Goal: Task Accomplishment & Management: Complete application form

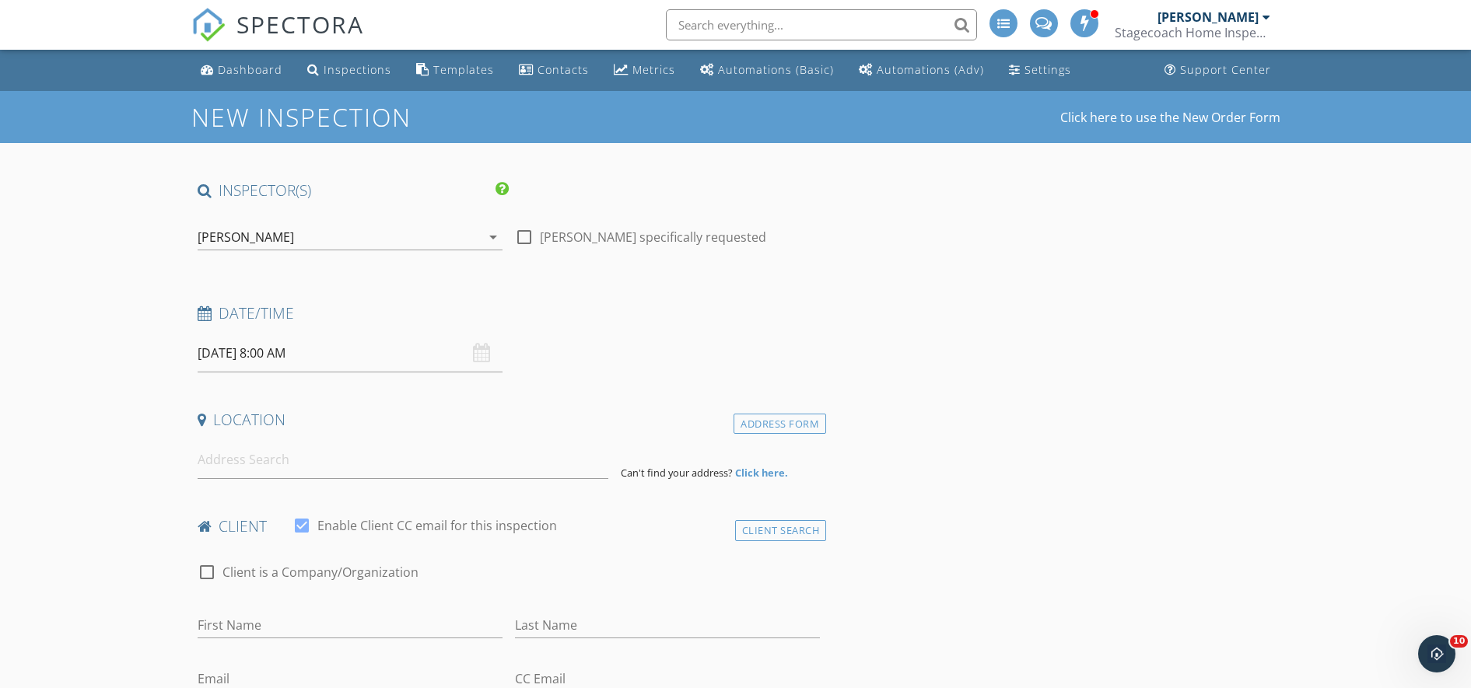
click at [309, 352] on input "[DATE] 8:00 AM" at bounding box center [350, 354] width 305 height 38
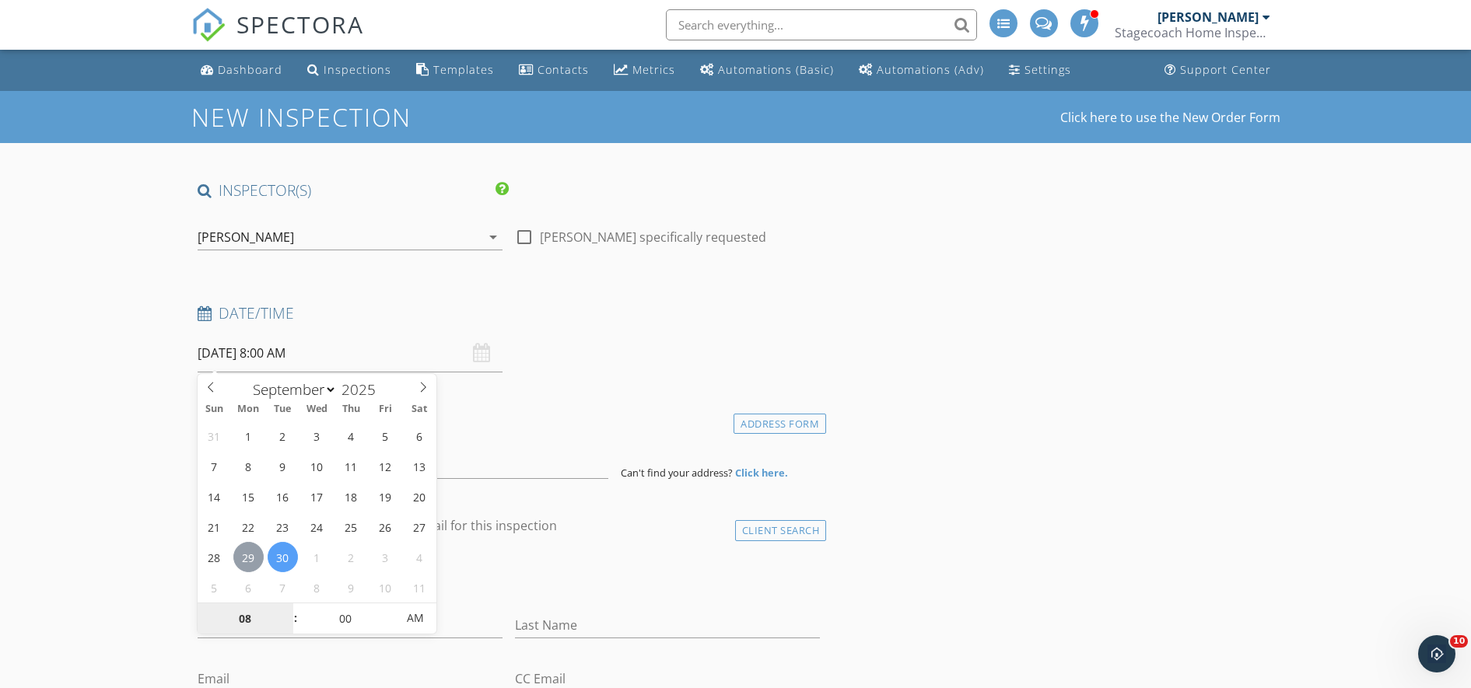
type input "[DATE] 8:00 AM"
type input "05"
type input "[DATE] 8:05 AM"
click at [387, 609] on span at bounding box center [388, 612] width 11 height 16
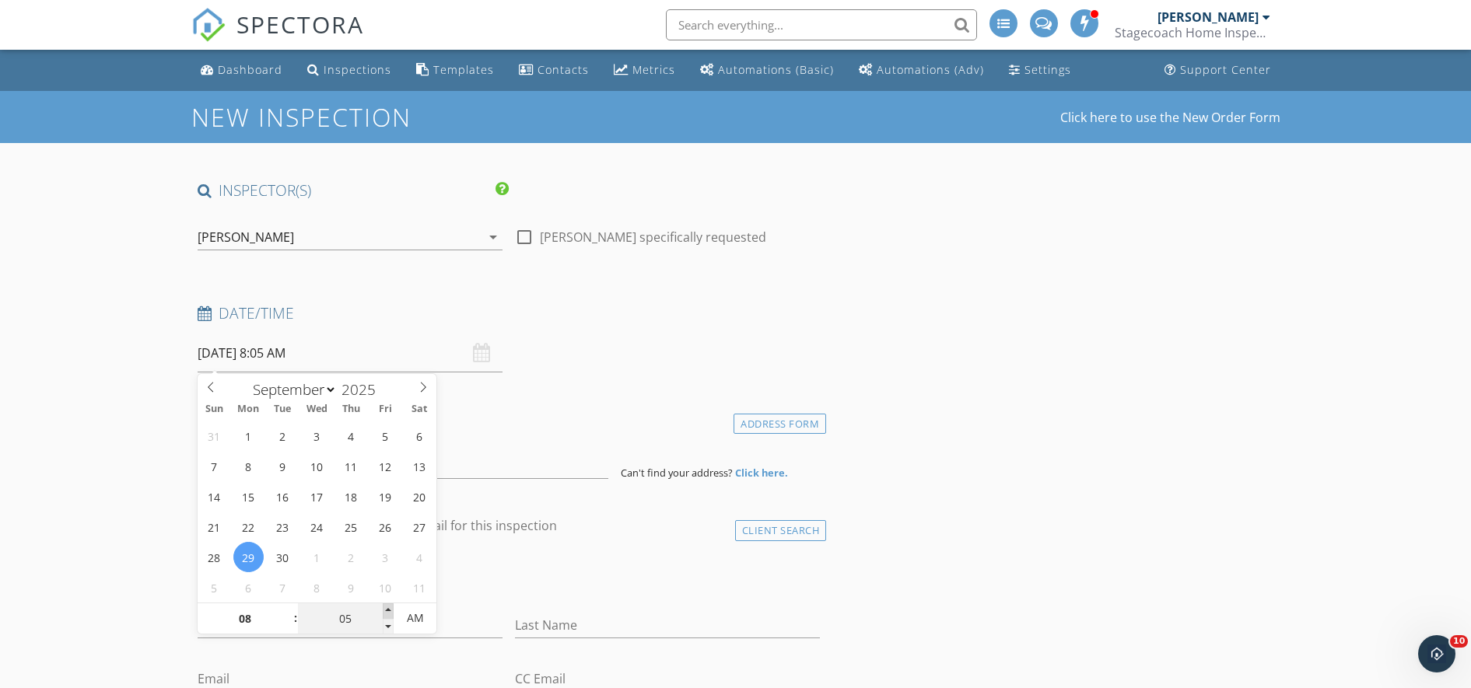
click at [387, 609] on span at bounding box center [388, 612] width 11 height 16
type input "20"
type input "09/29/2025 8:20 AM"
type input "25"
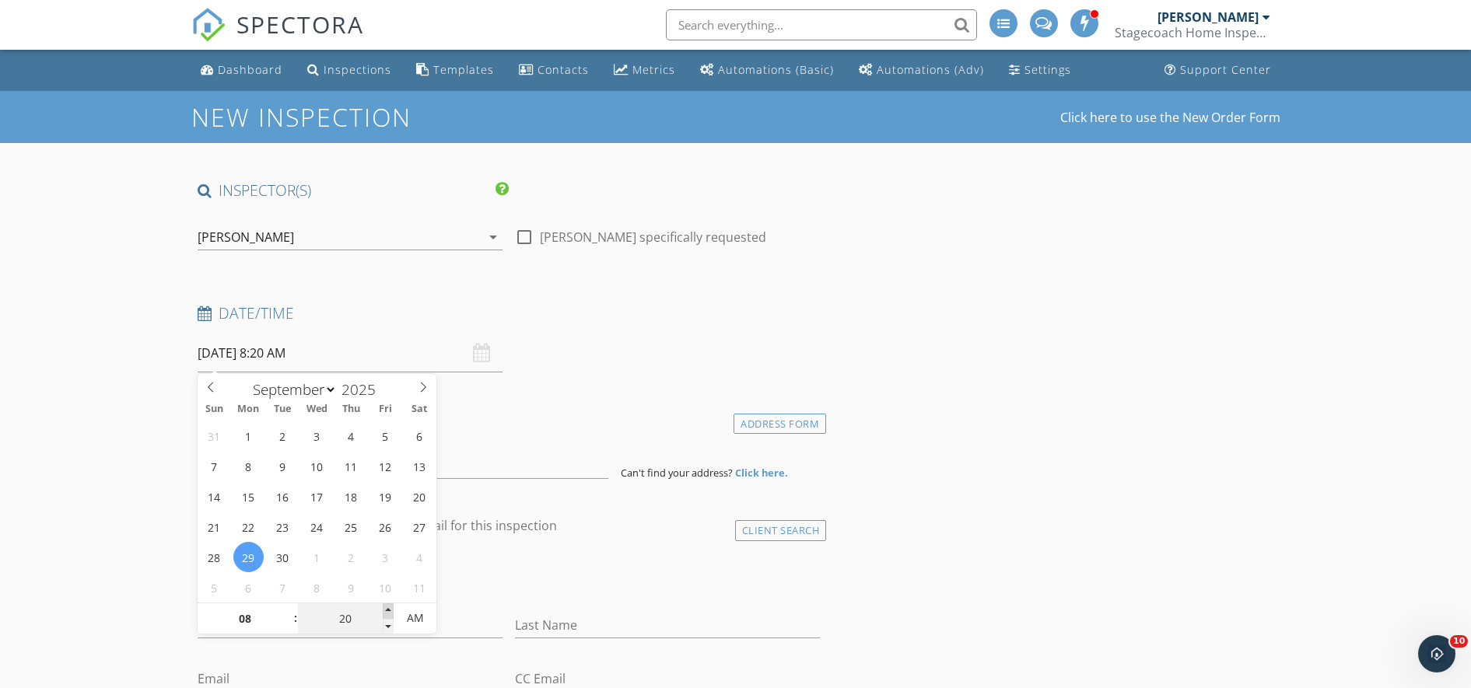
type input "09/29/2025 8:25 AM"
click at [387, 609] on span at bounding box center [388, 612] width 11 height 16
type input "30"
type input "[DATE] 8:30 AM"
click at [387, 609] on span at bounding box center [388, 612] width 11 height 16
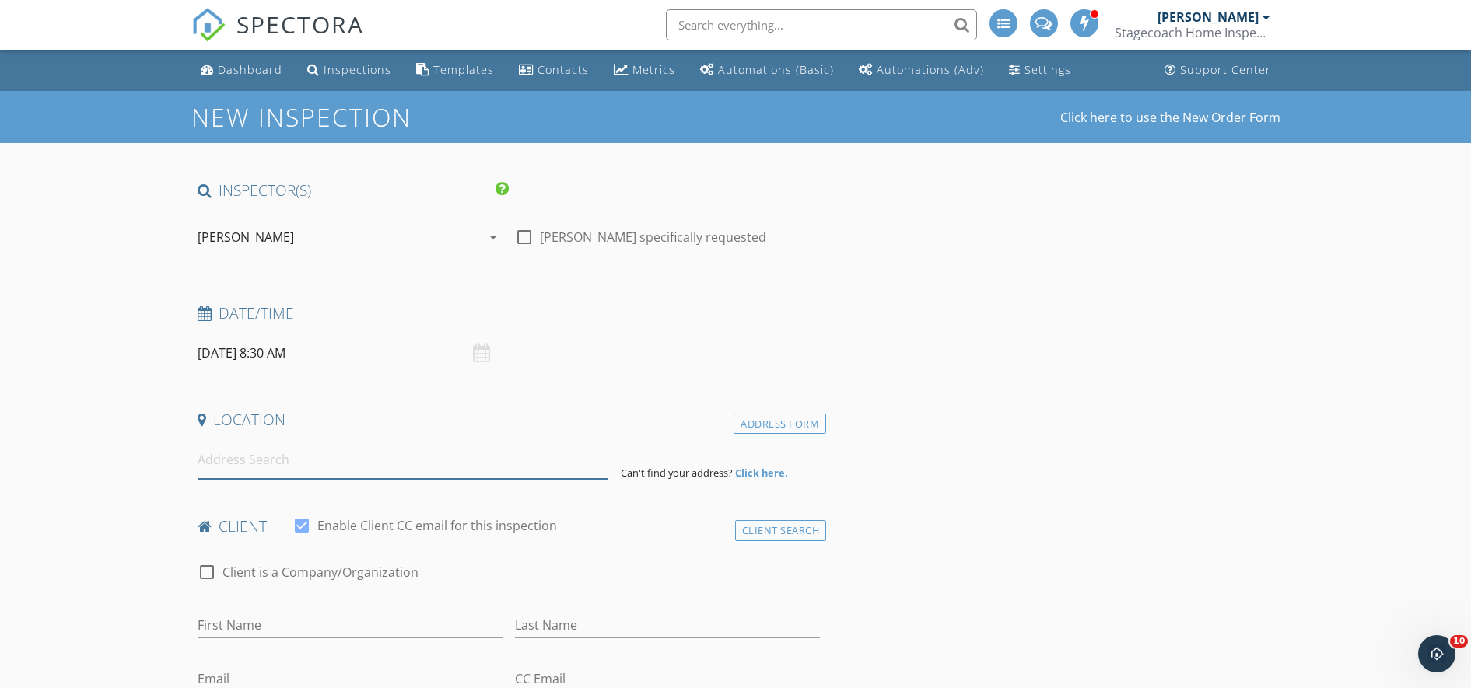
click at [404, 463] on input at bounding box center [403, 460] width 411 height 38
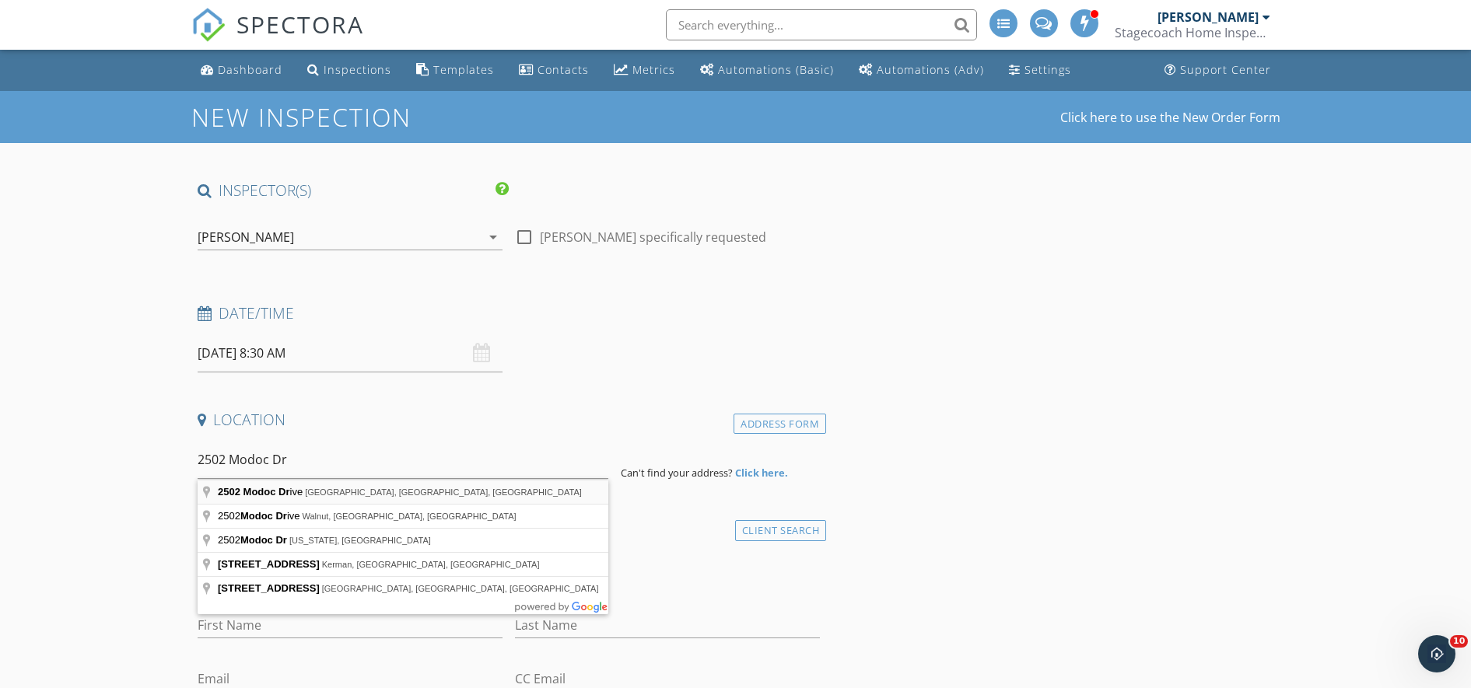
type input "2502 Modoc Drive, Harker Heights, TX, USA"
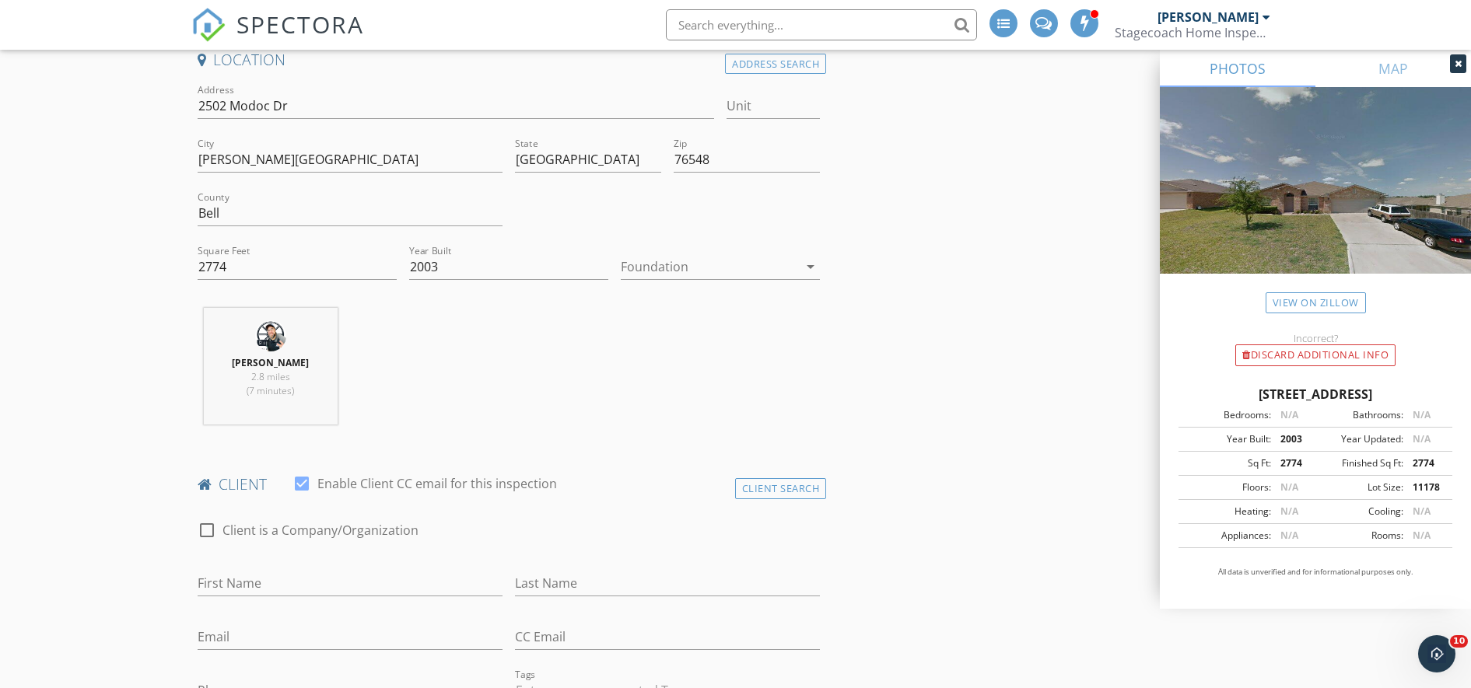
scroll to position [391, 0]
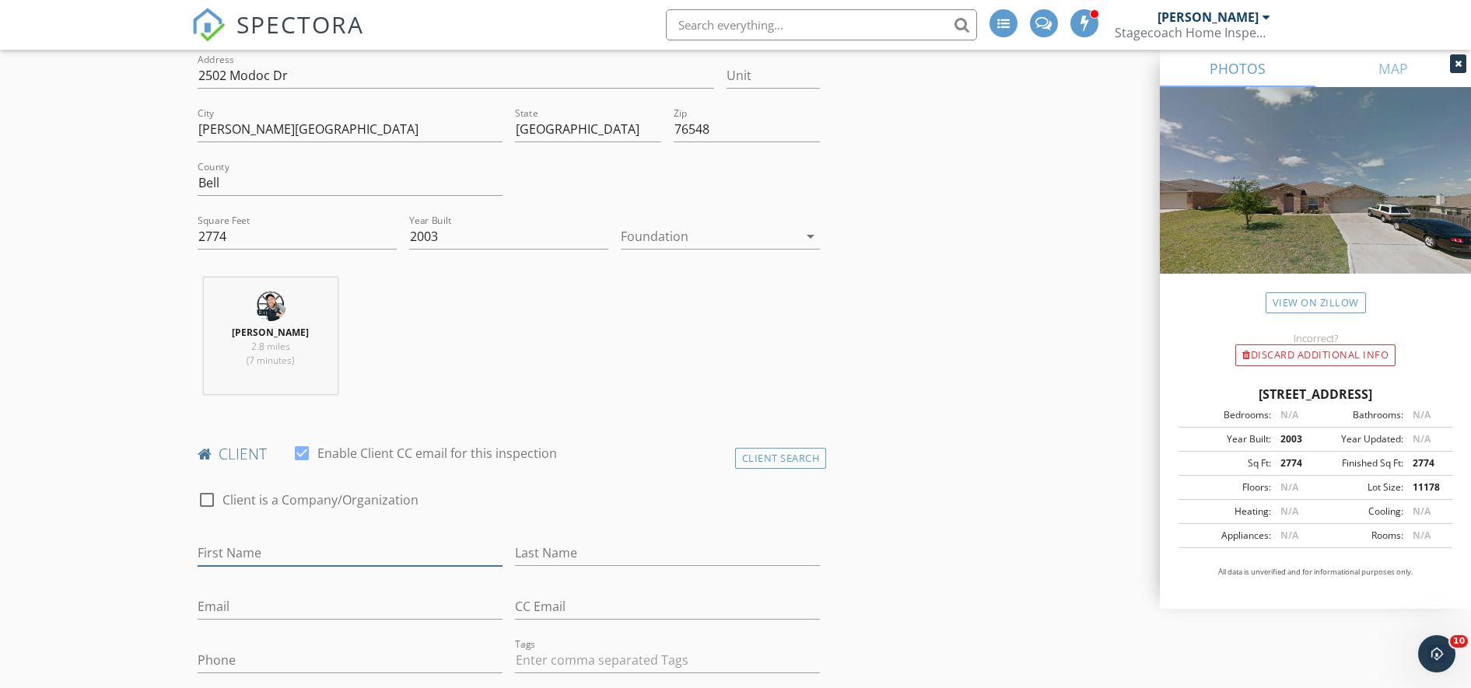
click at [349, 542] on input "First Name" at bounding box center [350, 554] width 305 height 26
type input "[PERSON_NAME]"
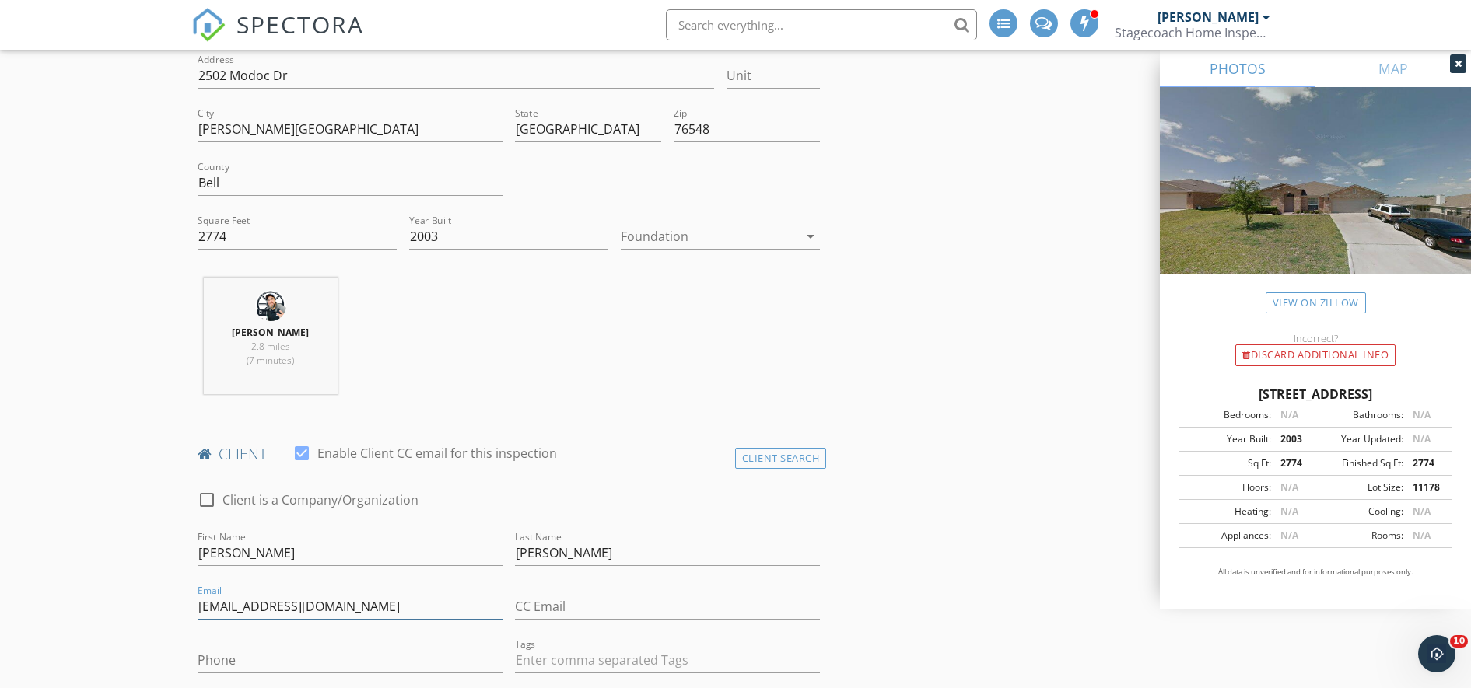
type input "[EMAIL_ADDRESS][DOMAIN_NAME]"
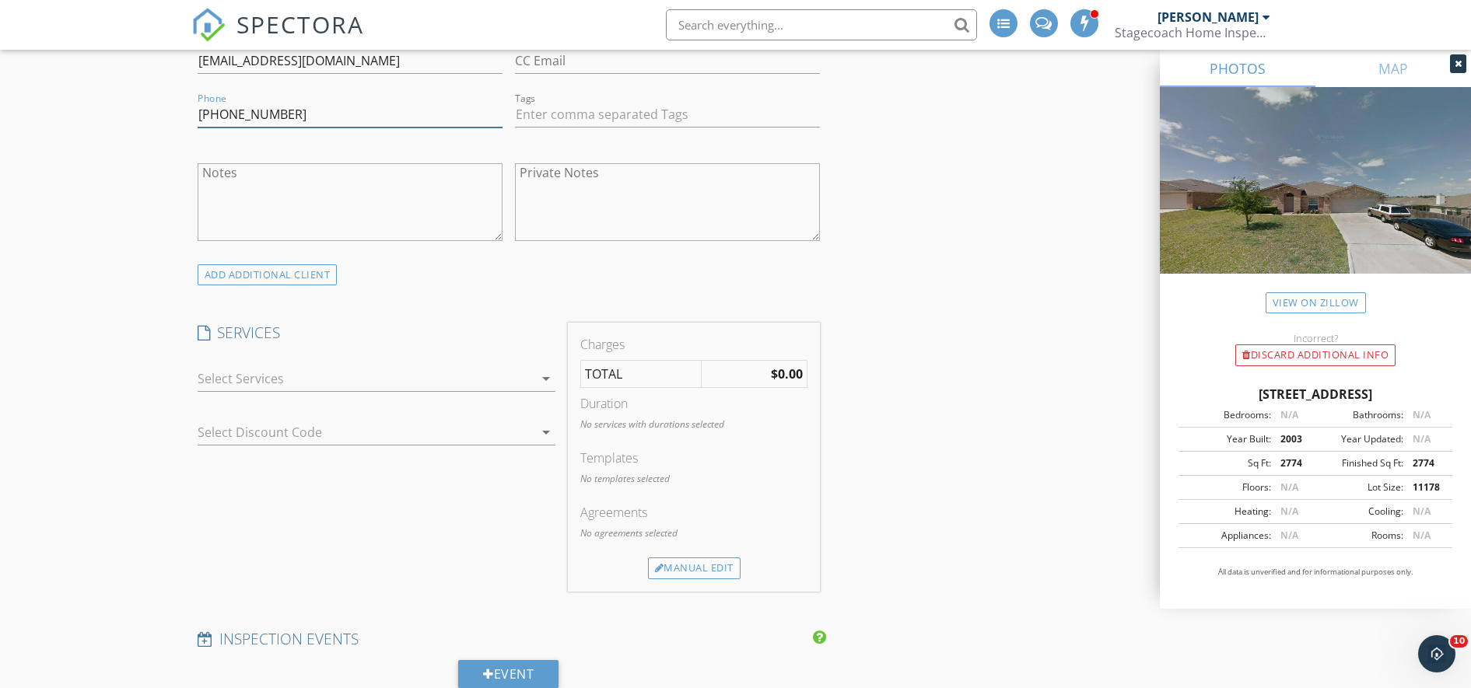
scroll to position [938, 0]
type input "414-561-00625"
click at [349, 373] on div at bounding box center [366, 377] width 336 height 25
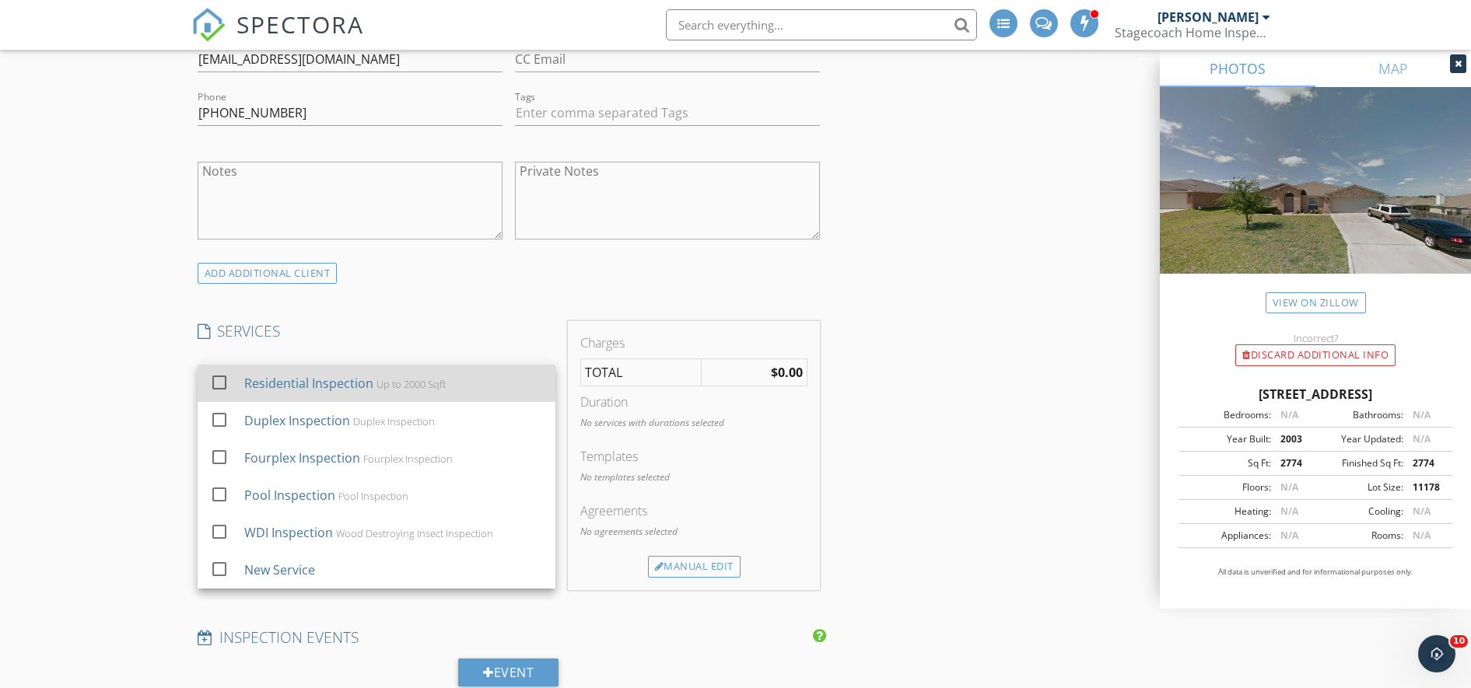
click at [341, 383] on div "Residential Inspection" at bounding box center [307, 383] width 129 height 19
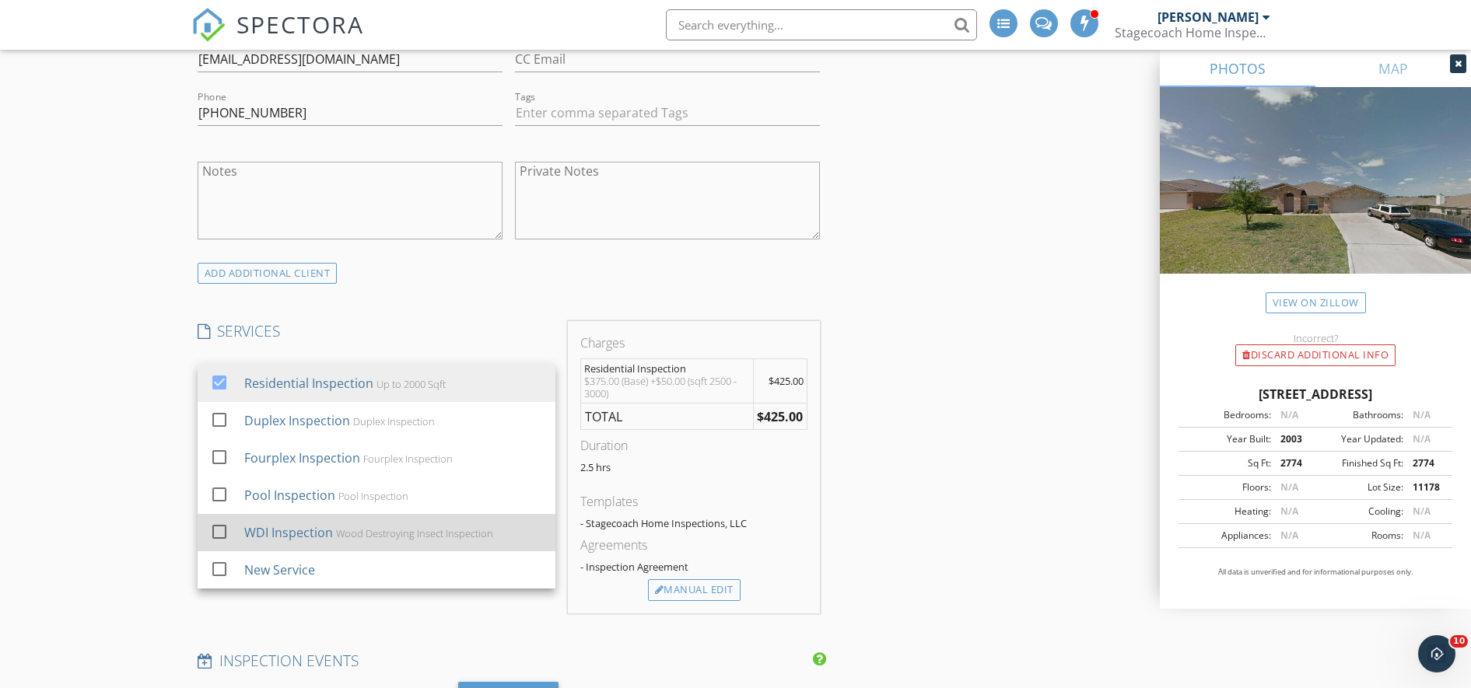
click at [232, 534] on div at bounding box center [219, 532] width 26 height 26
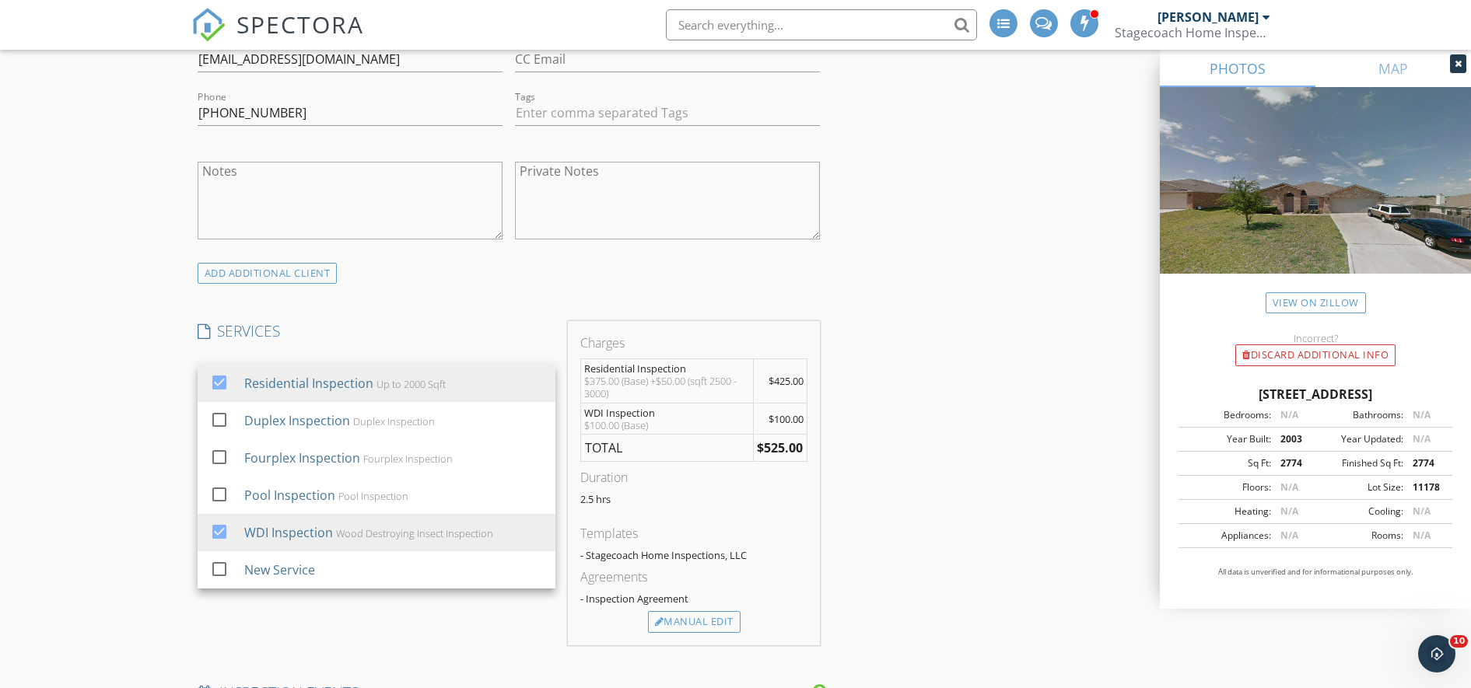
click at [117, 480] on div "New Inspection Click here to use the New Order Form INSPECTOR(S) check_box Jose…" at bounding box center [735, 622] width 1471 height 2938
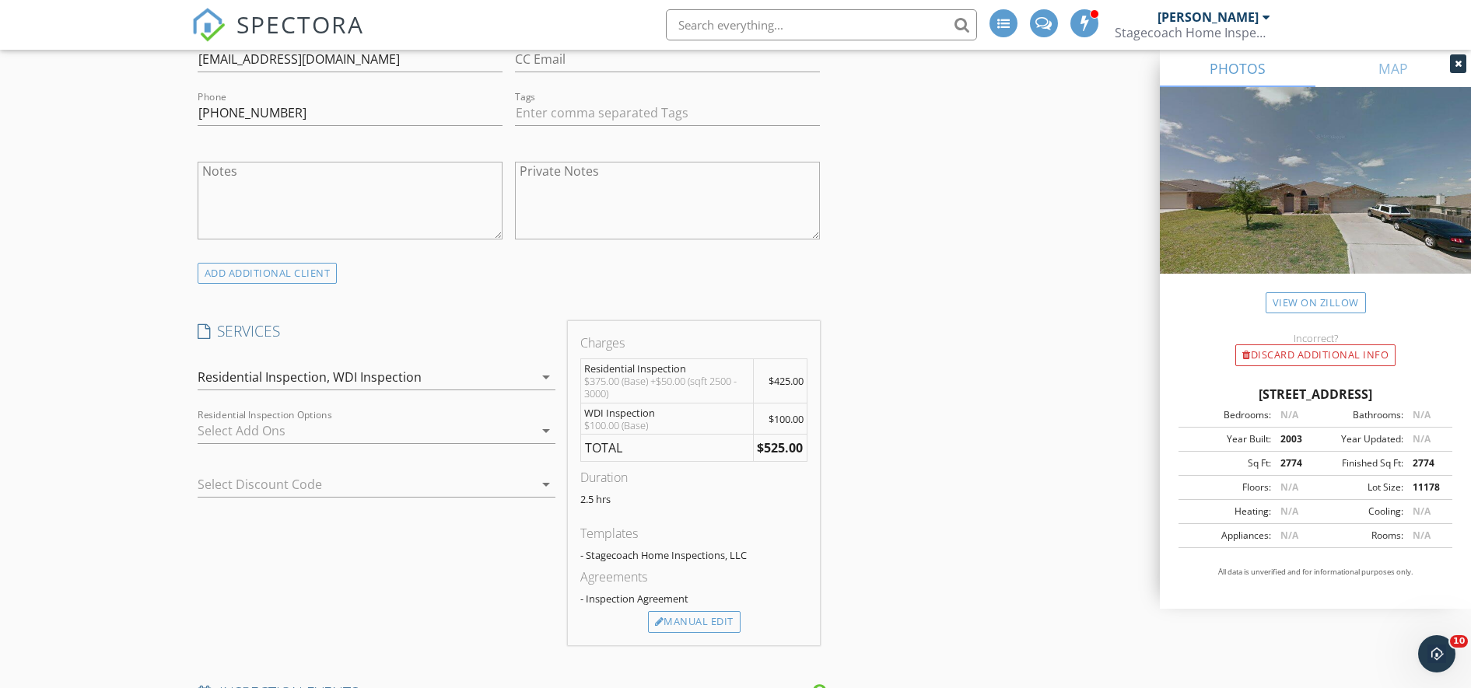
click at [272, 478] on div at bounding box center [355, 484] width 314 height 25
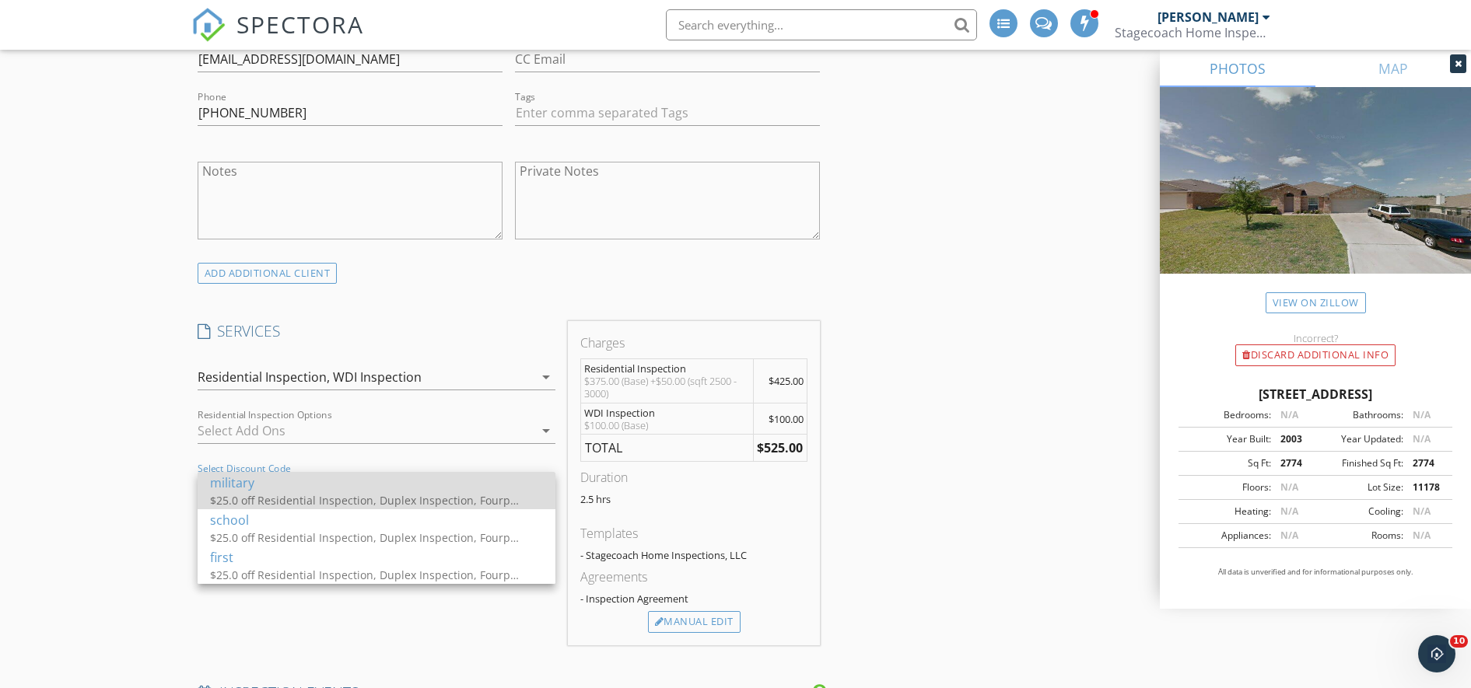
click at [271, 481] on div "military" at bounding box center [376, 483] width 333 height 19
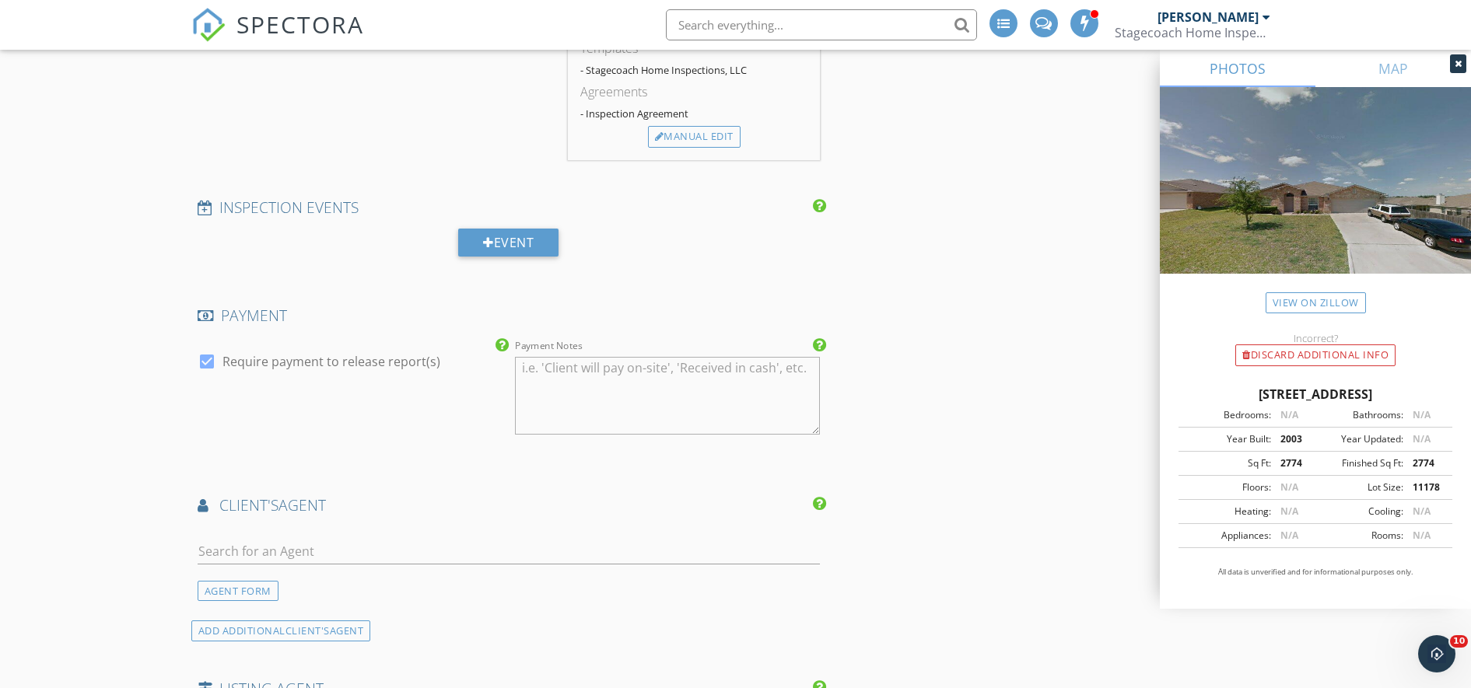
scroll to position [1456, 0]
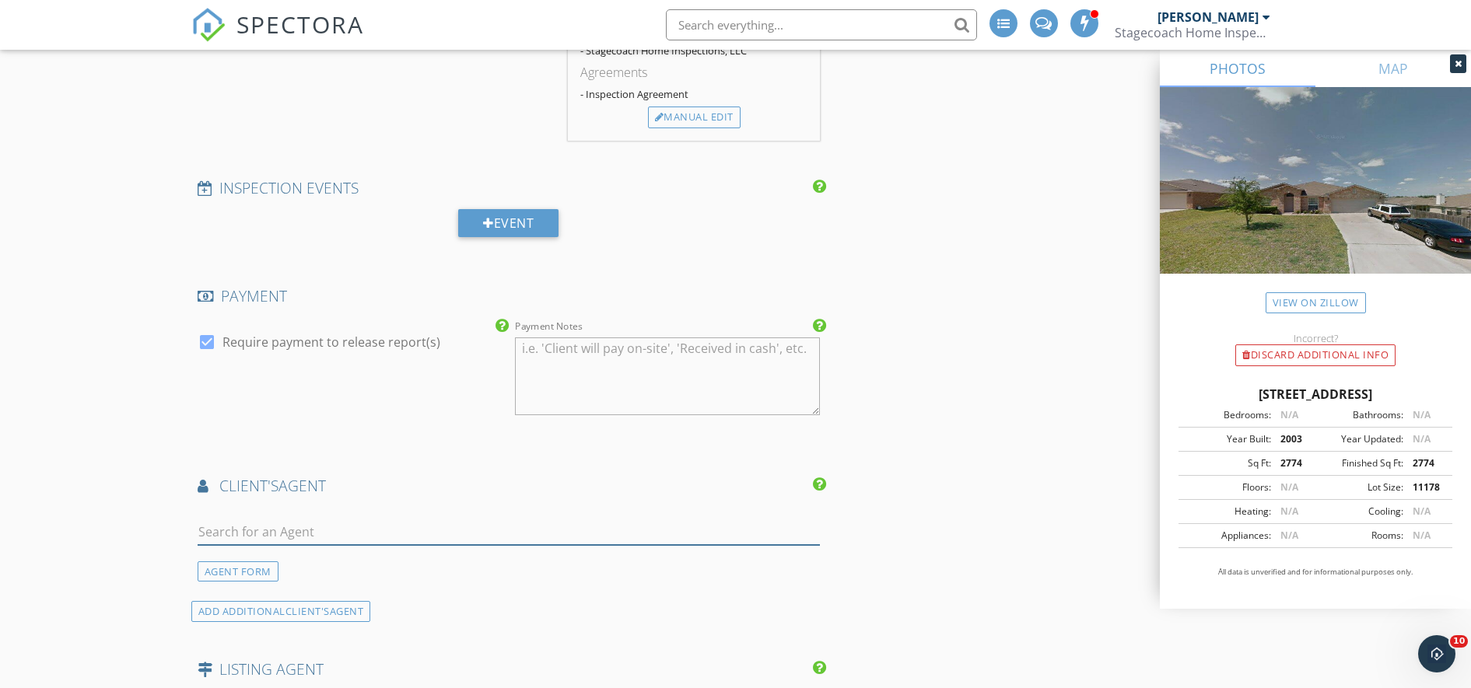
click at [496, 535] on input "text" at bounding box center [509, 533] width 623 height 26
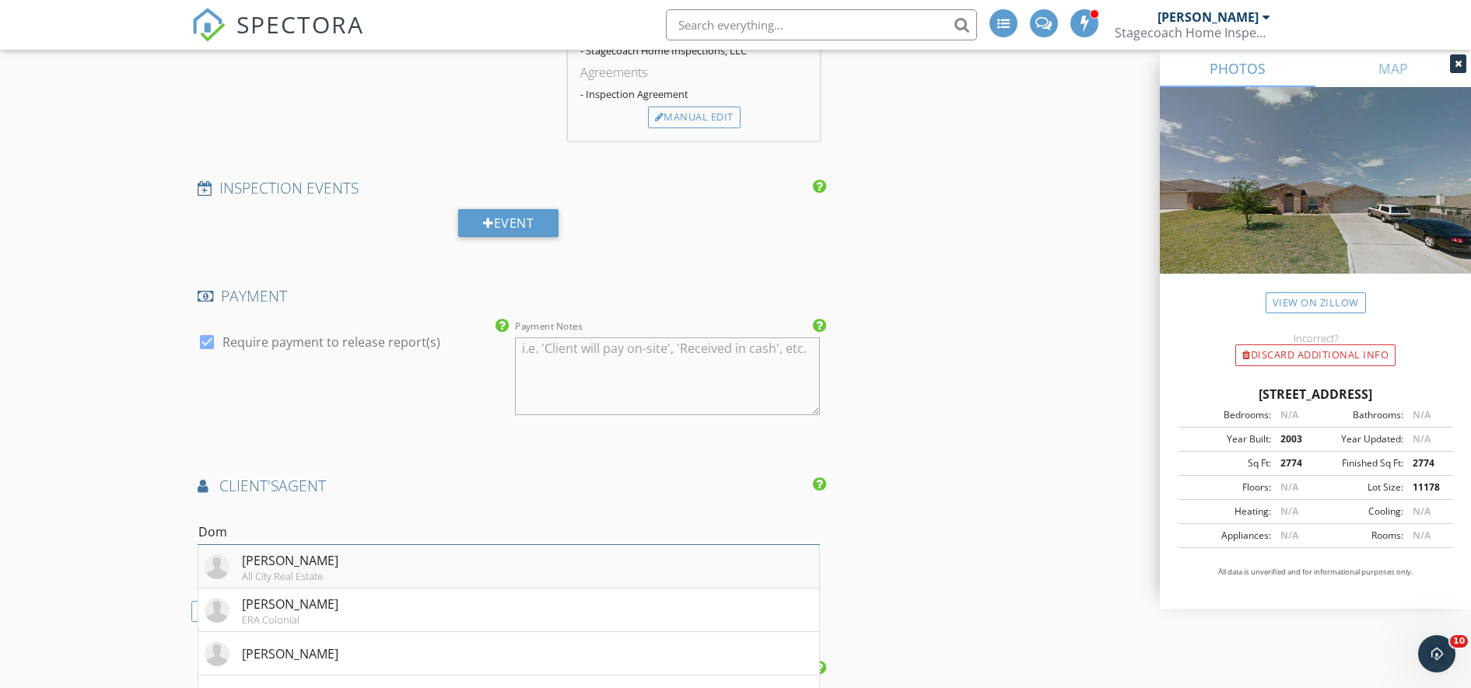
type input "Dom"
click at [241, 547] on li "Dominic Vo All City Real Estate" at bounding box center [509, 567] width 622 height 44
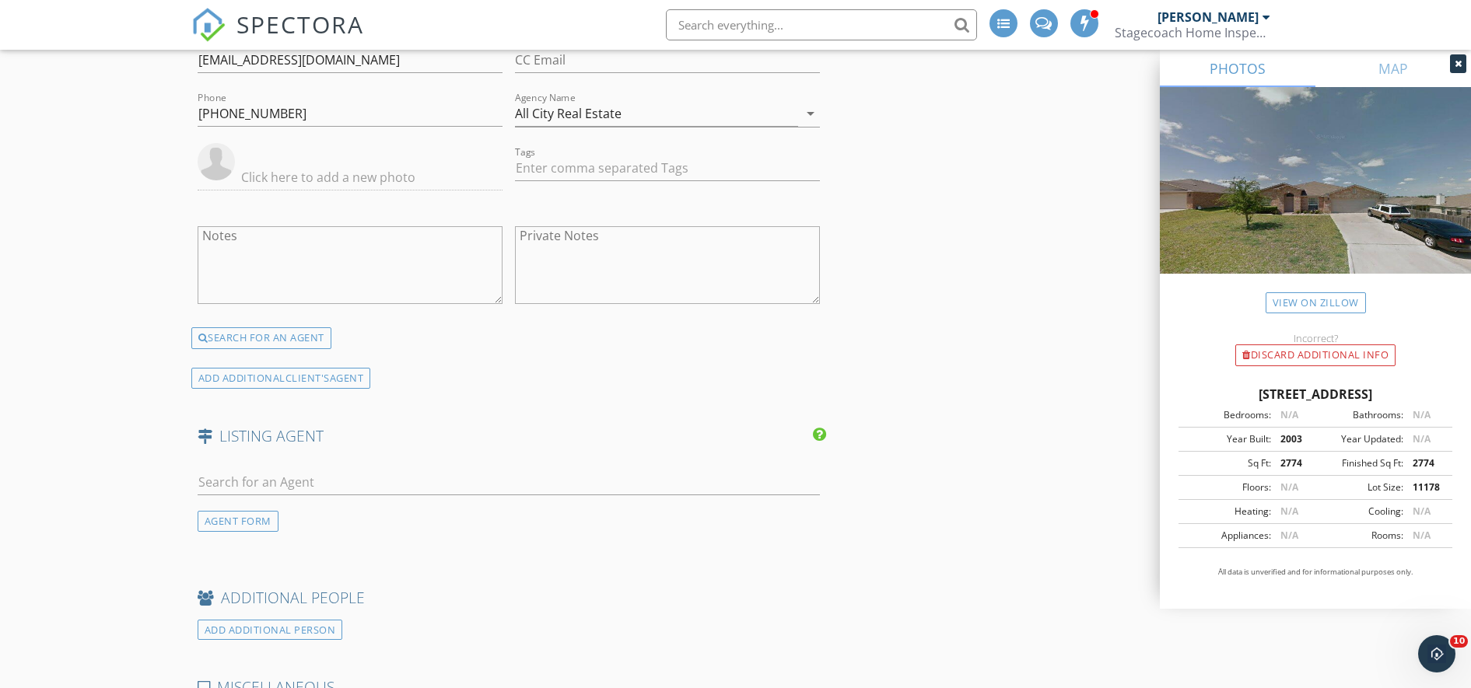
scroll to position [1990, 0]
click at [548, 475] on input "text" at bounding box center [509, 477] width 623 height 26
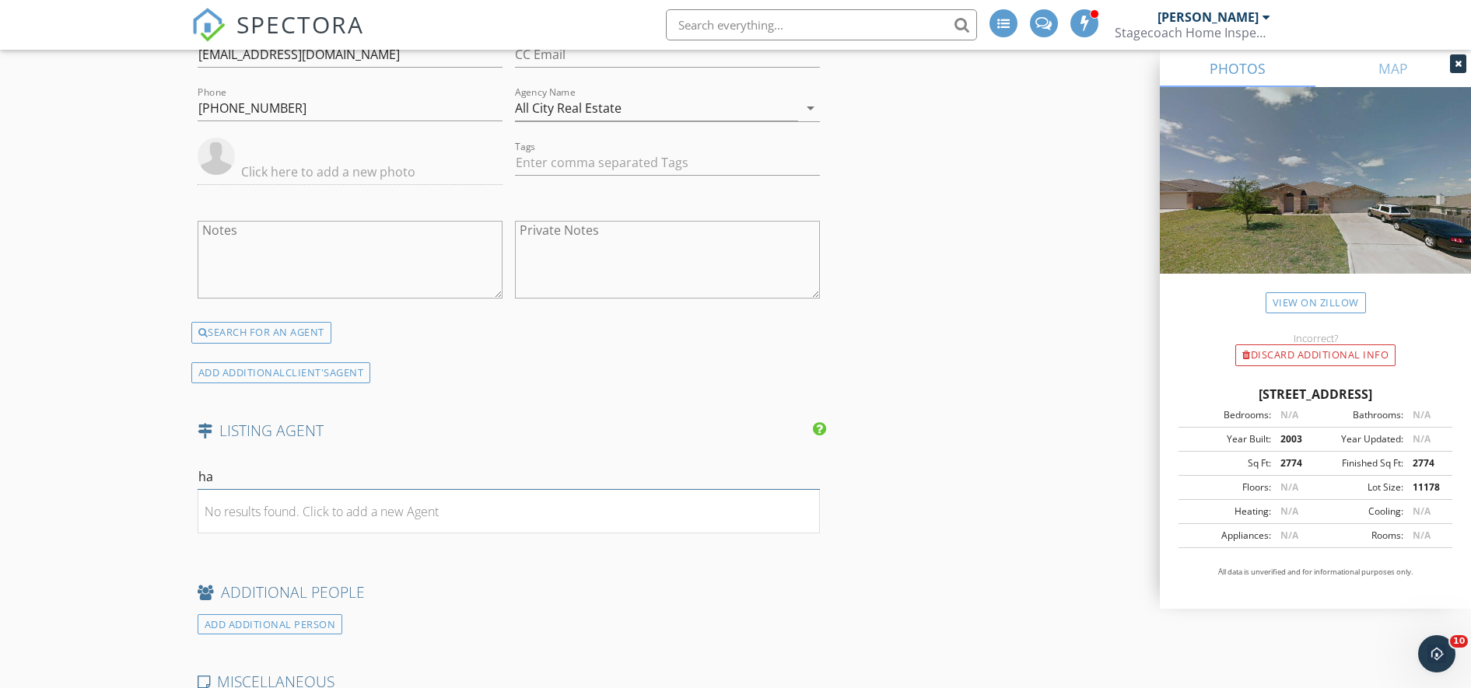
type input "h"
click at [260, 520] on div "AGENT FORM" at bounding box center [238, 516] width 81 height 21
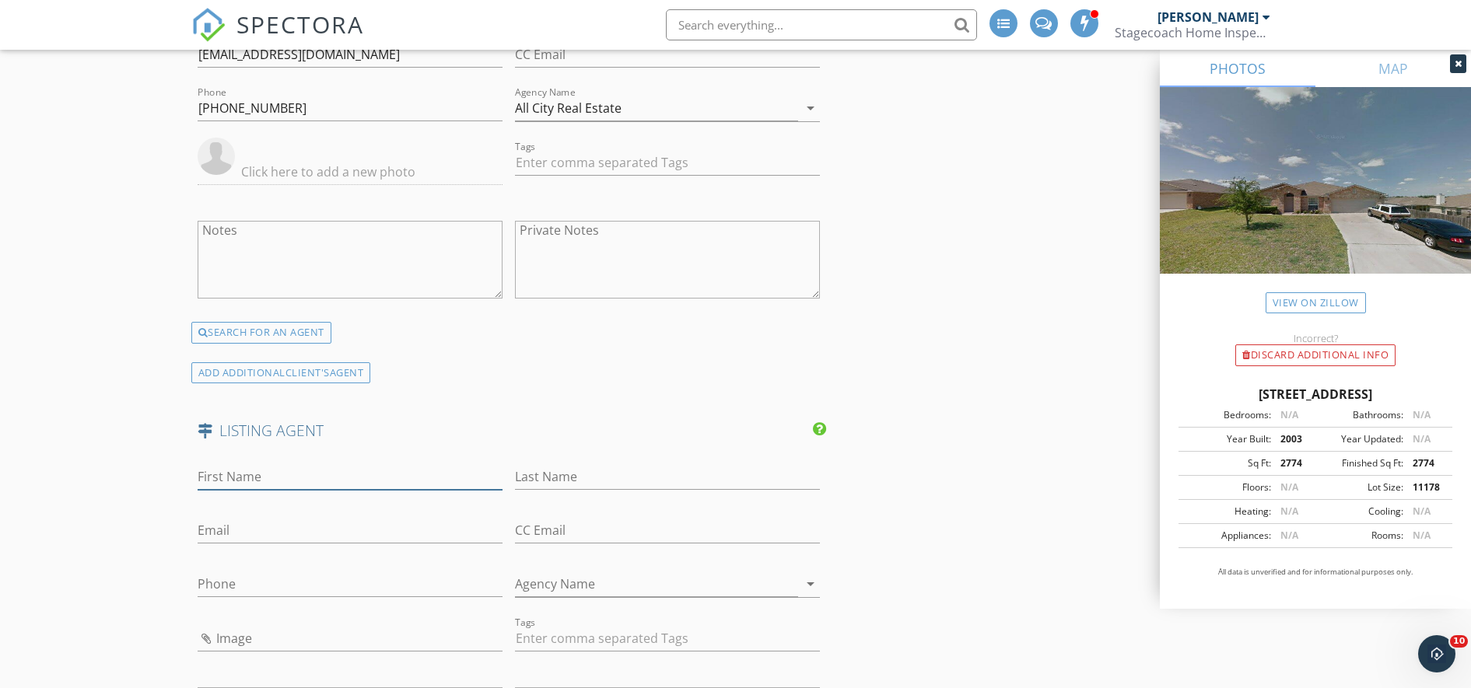
click at [391, 475] on input "First Name" at bounding box center [350, 477] width 305 height 26
type input "Hatice"
type input "Schlabach"
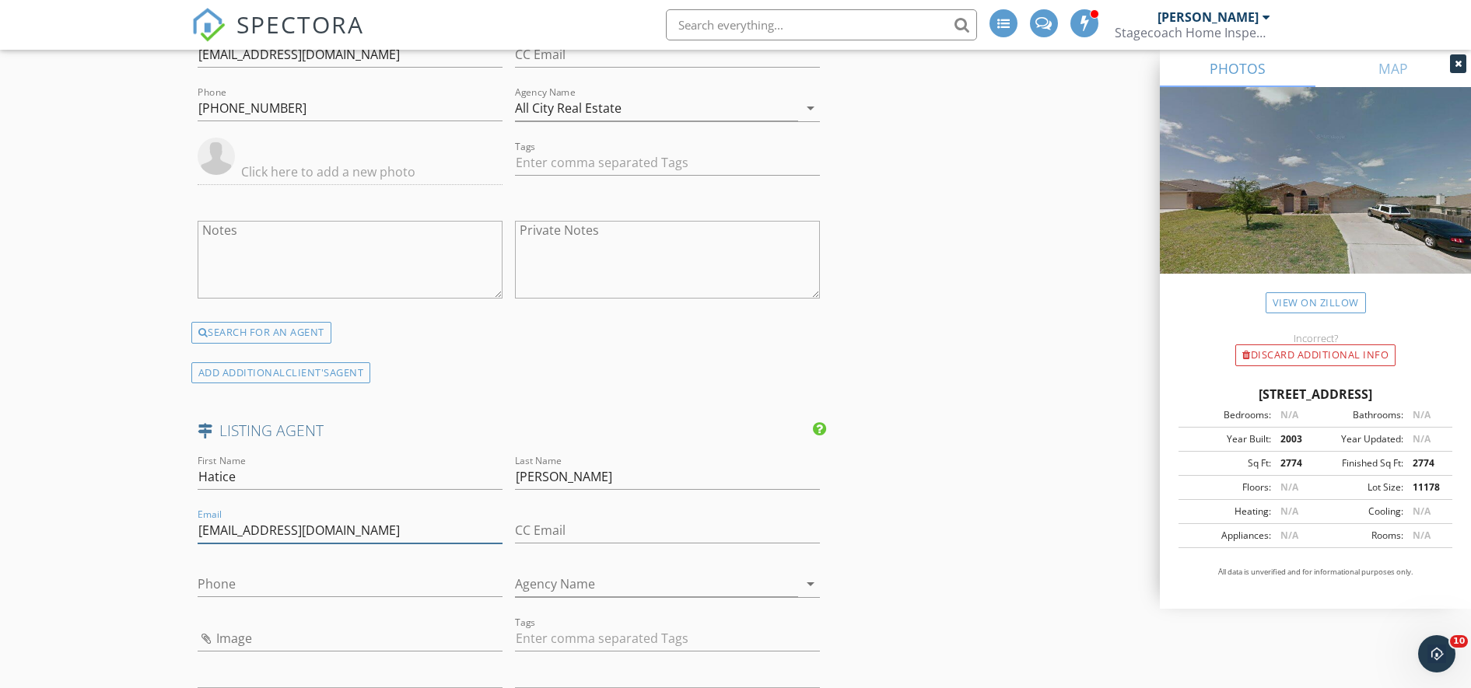
type input "[EMAIL_ADDRESS][DOMAIN_NAME]"
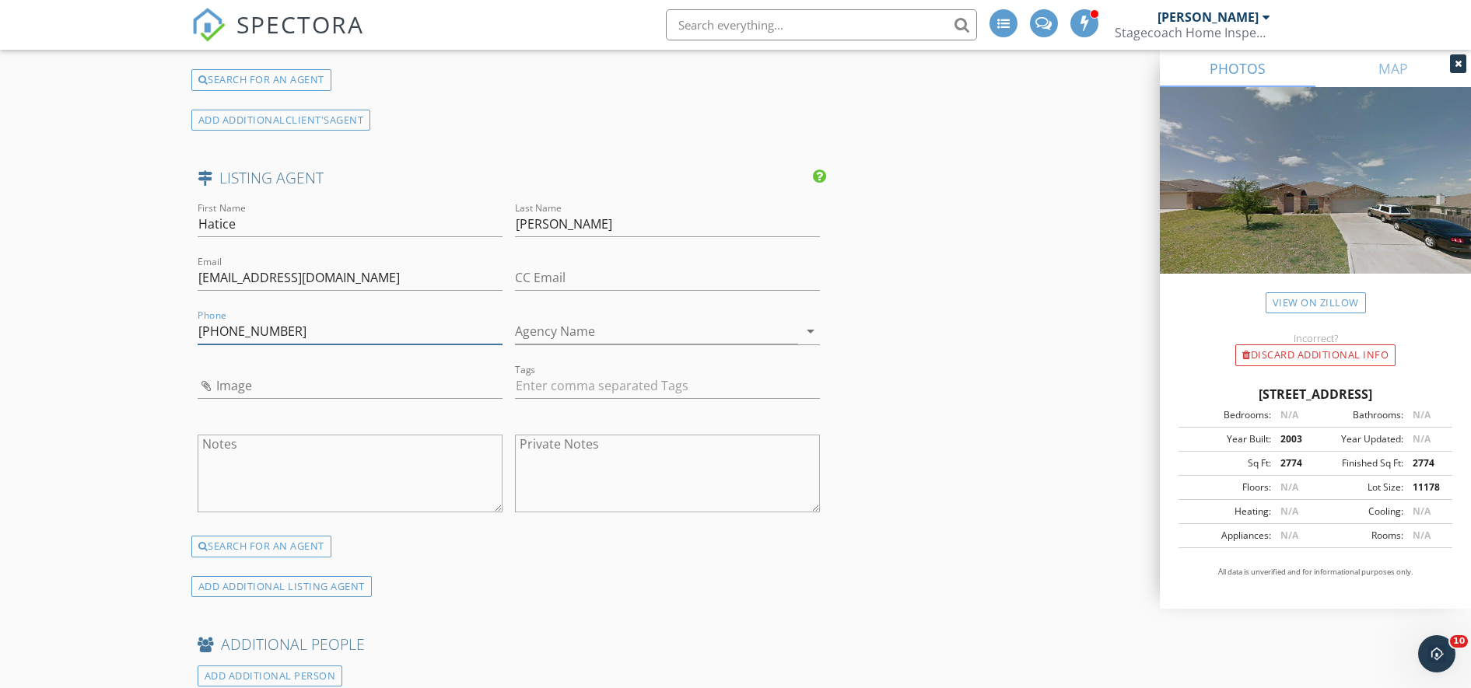
scroll to position [2258, 0]
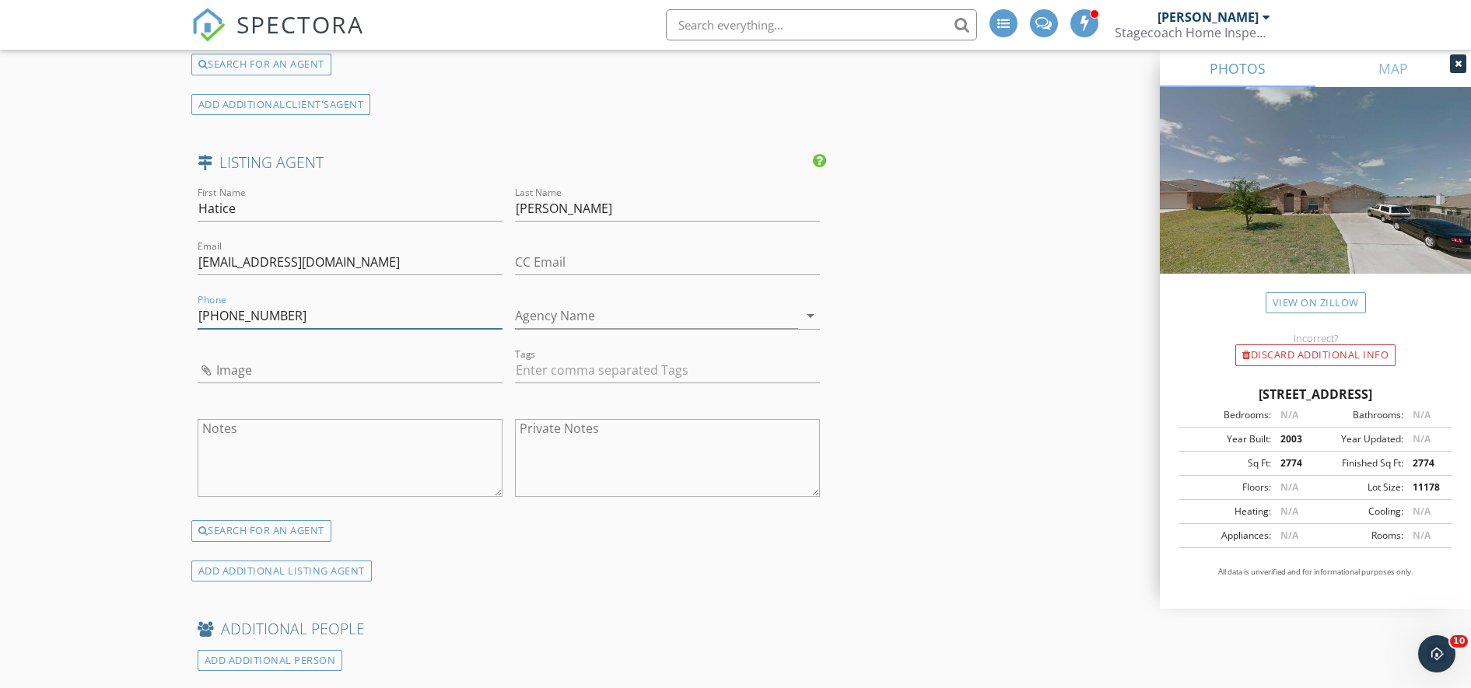
type input "[PHONE_NUMBER]"
click at [718, 315] on input "Agency Name" at bounding box center [656, 316] width 283 height 26
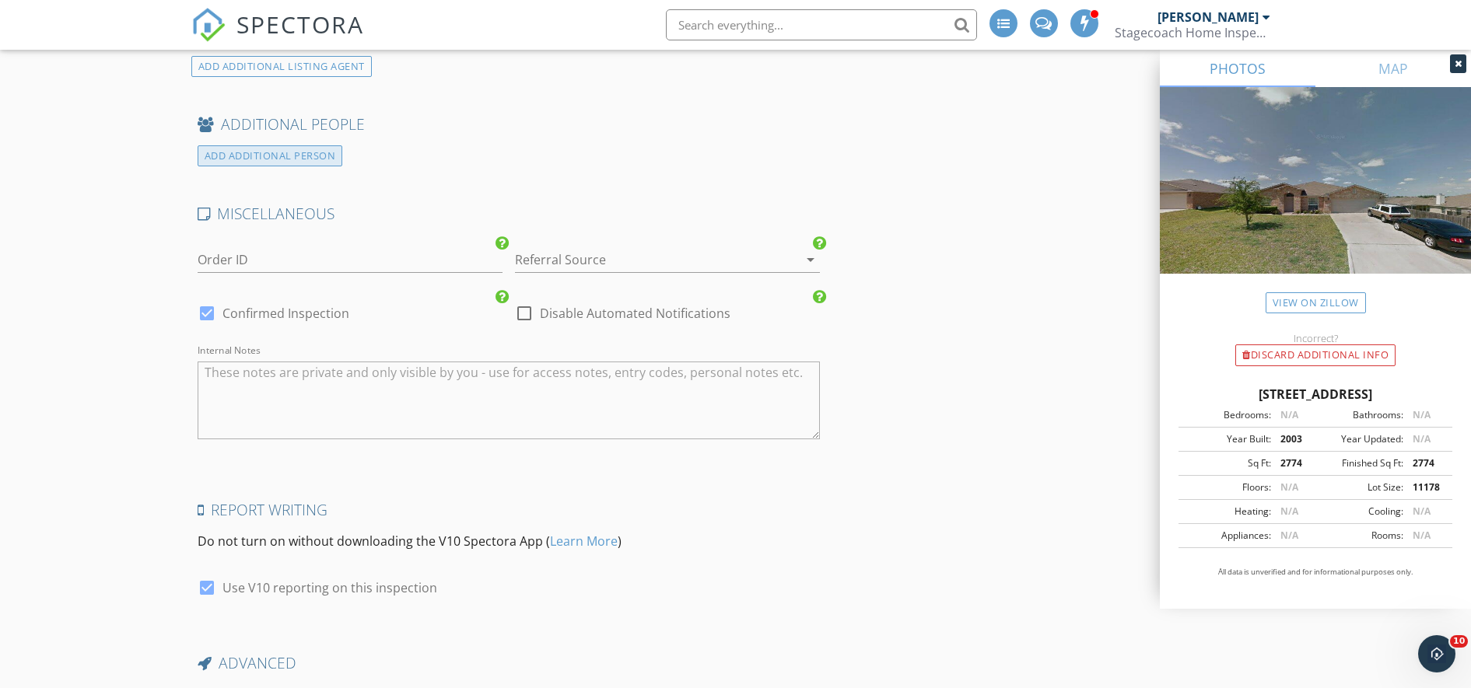
scroll to position [2768, 0]
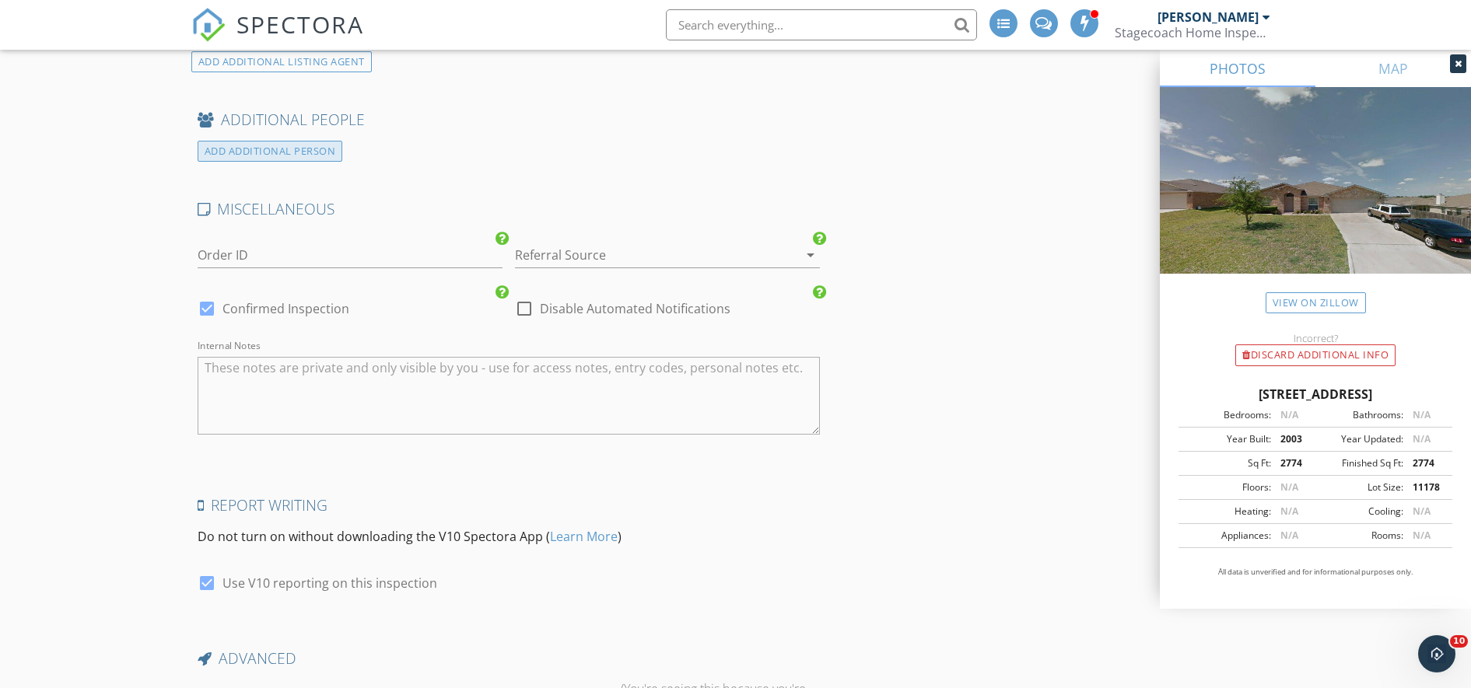
type input "Real Star Property Management"
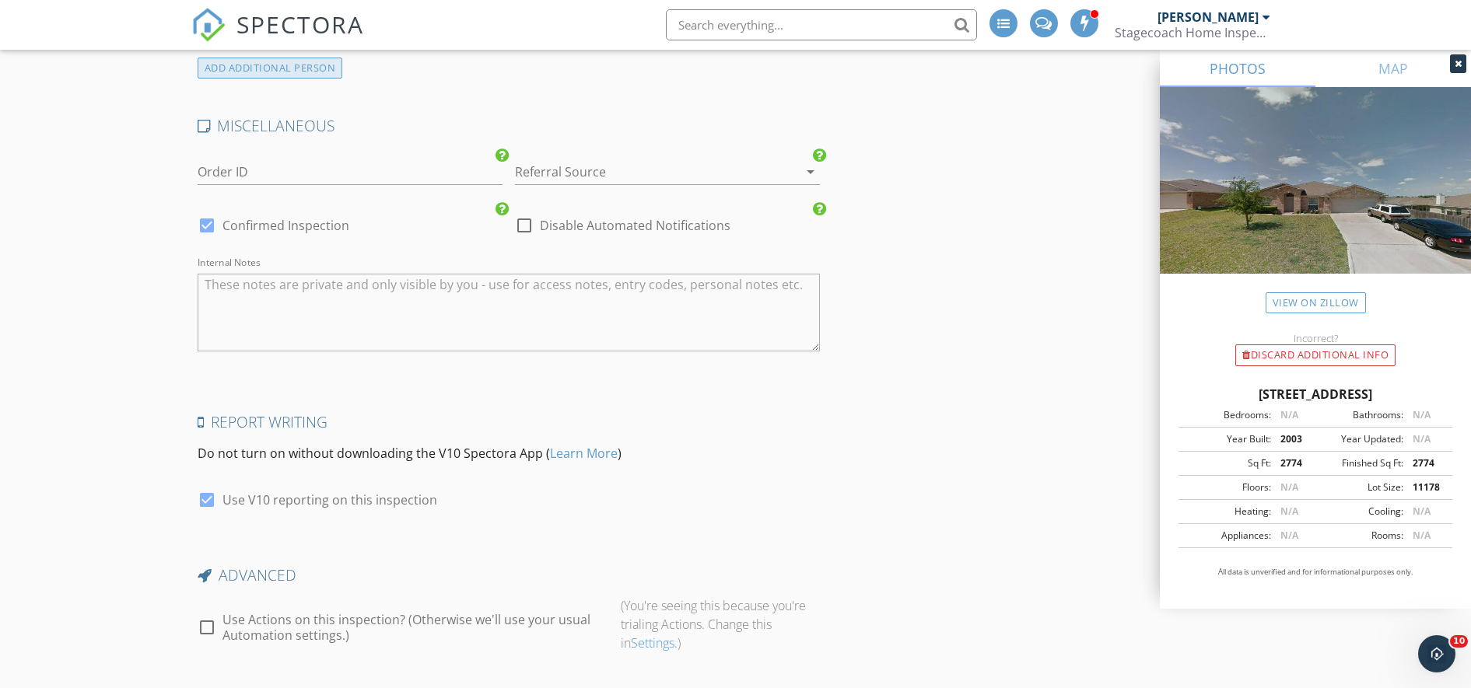
scroll to position [2953, 0]
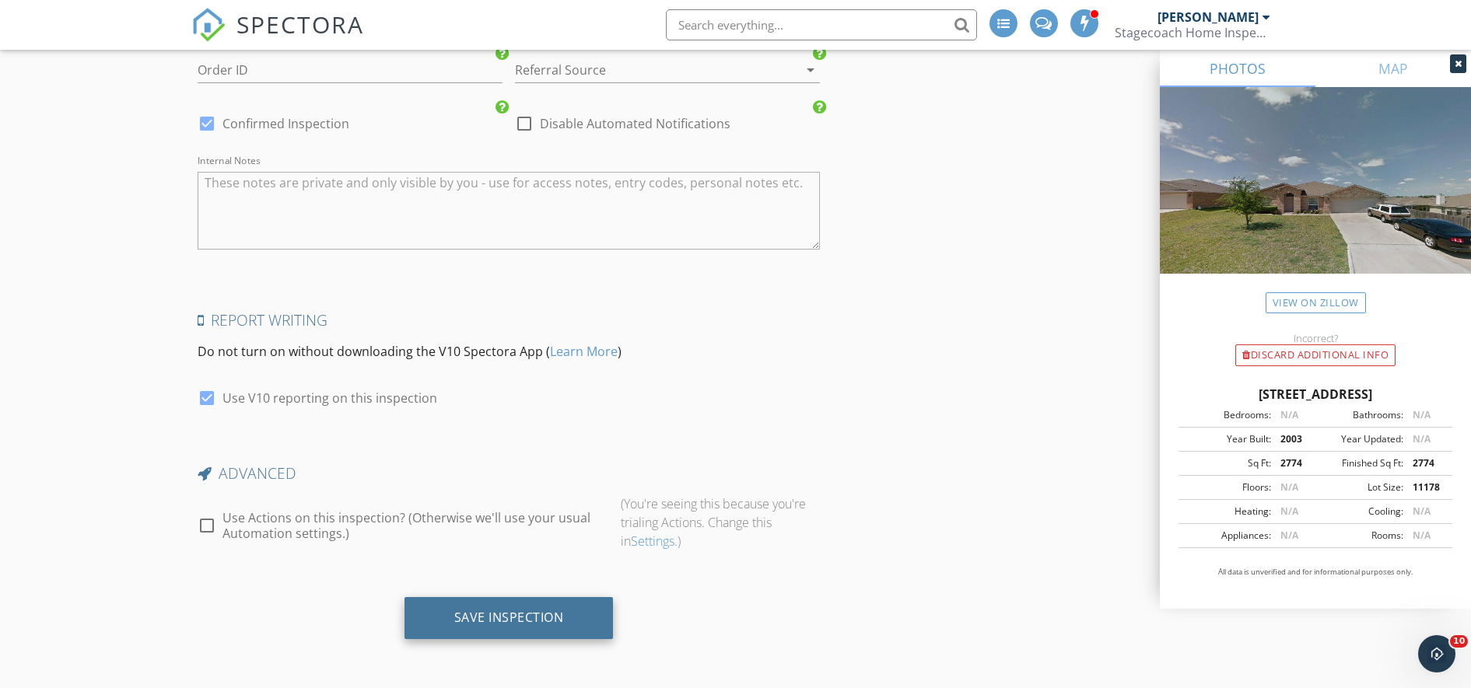
click at [536, 622] on div "Save Inspection" at bounding box center [509, 618] width 110 height 16
